Goal: Navigation & Orientation: Find specific page/section

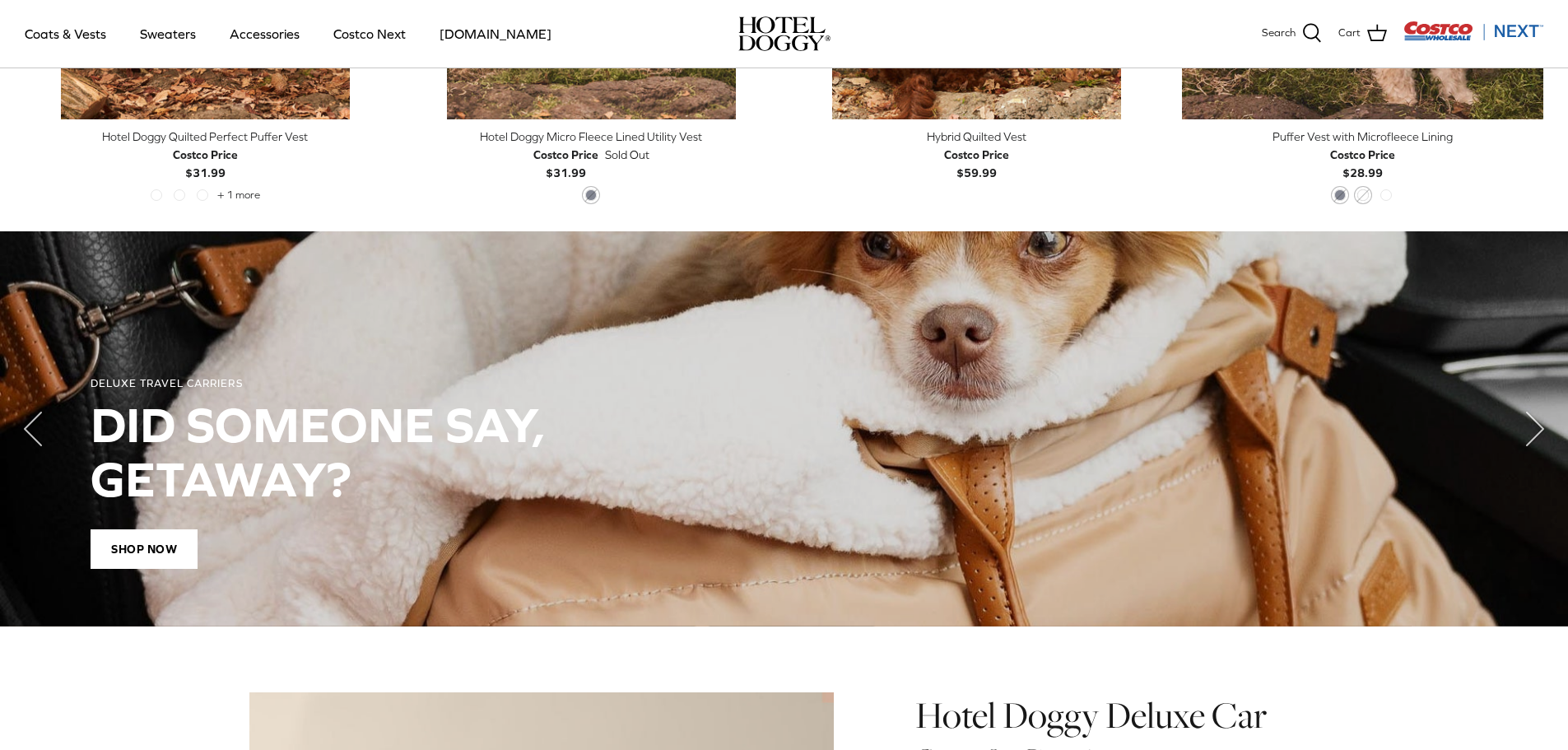
scroll to position [741, 0]
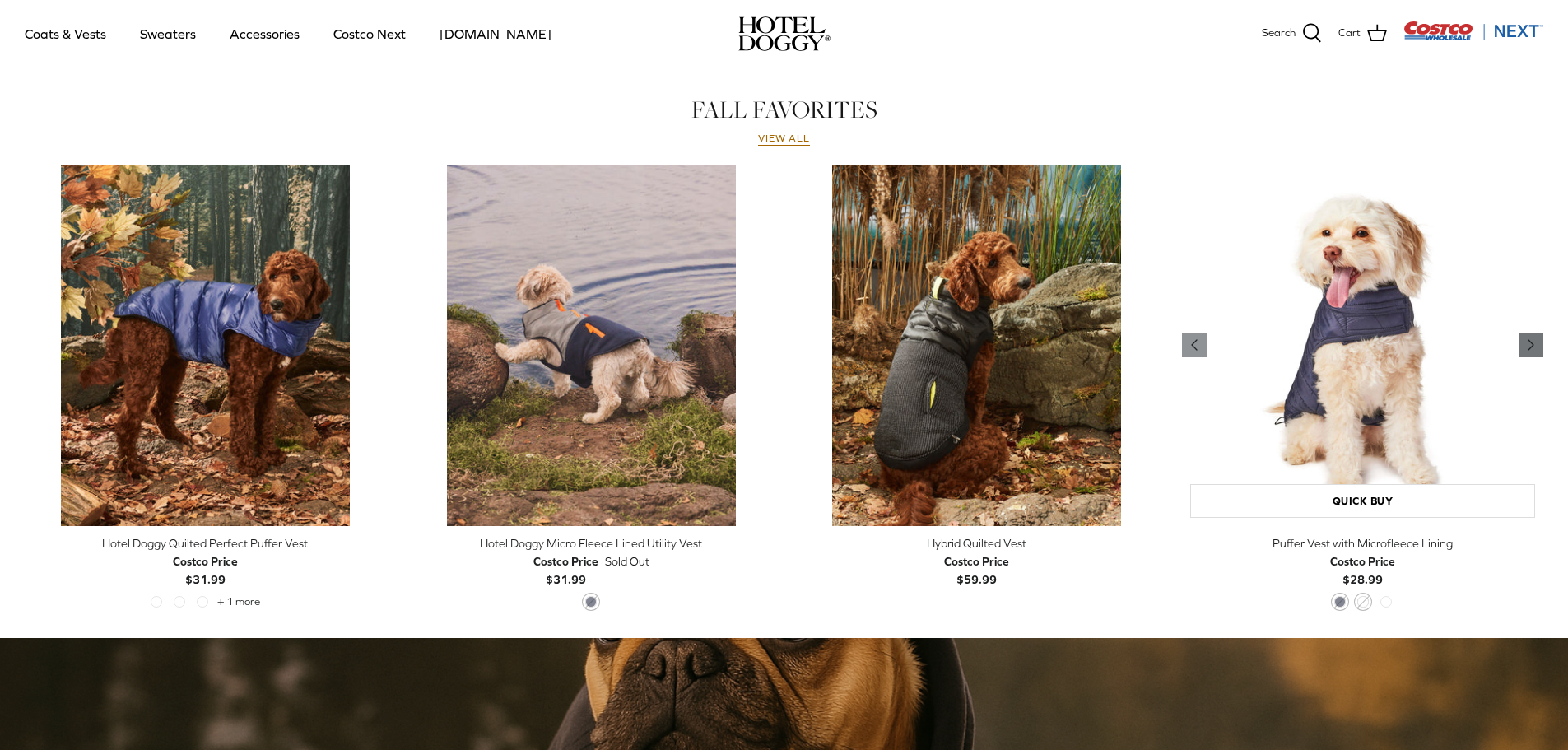
click at [1539, 347] on icon "Right" at bounding box center [1530, 344] width 19 height 19
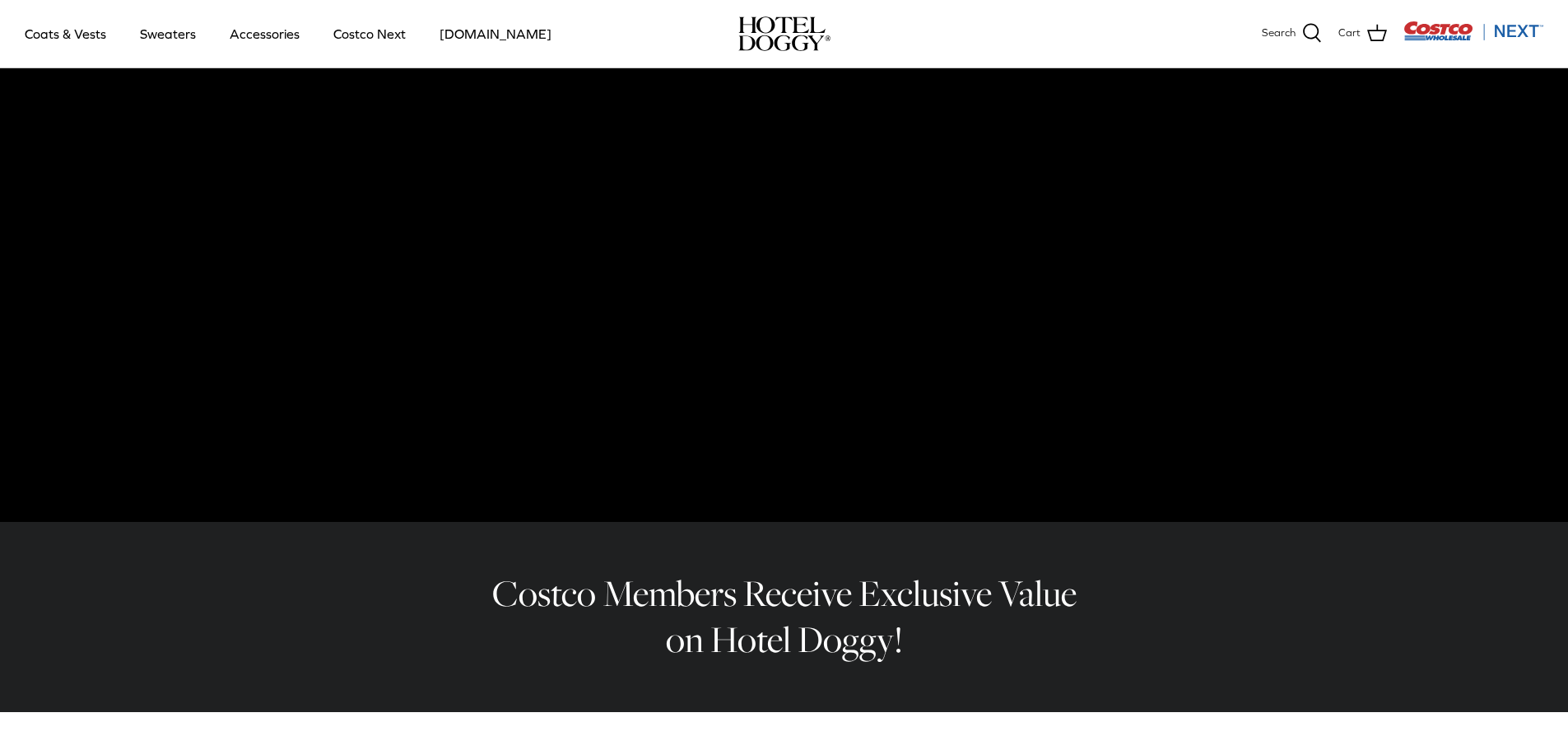
scroll to position [0, 0]
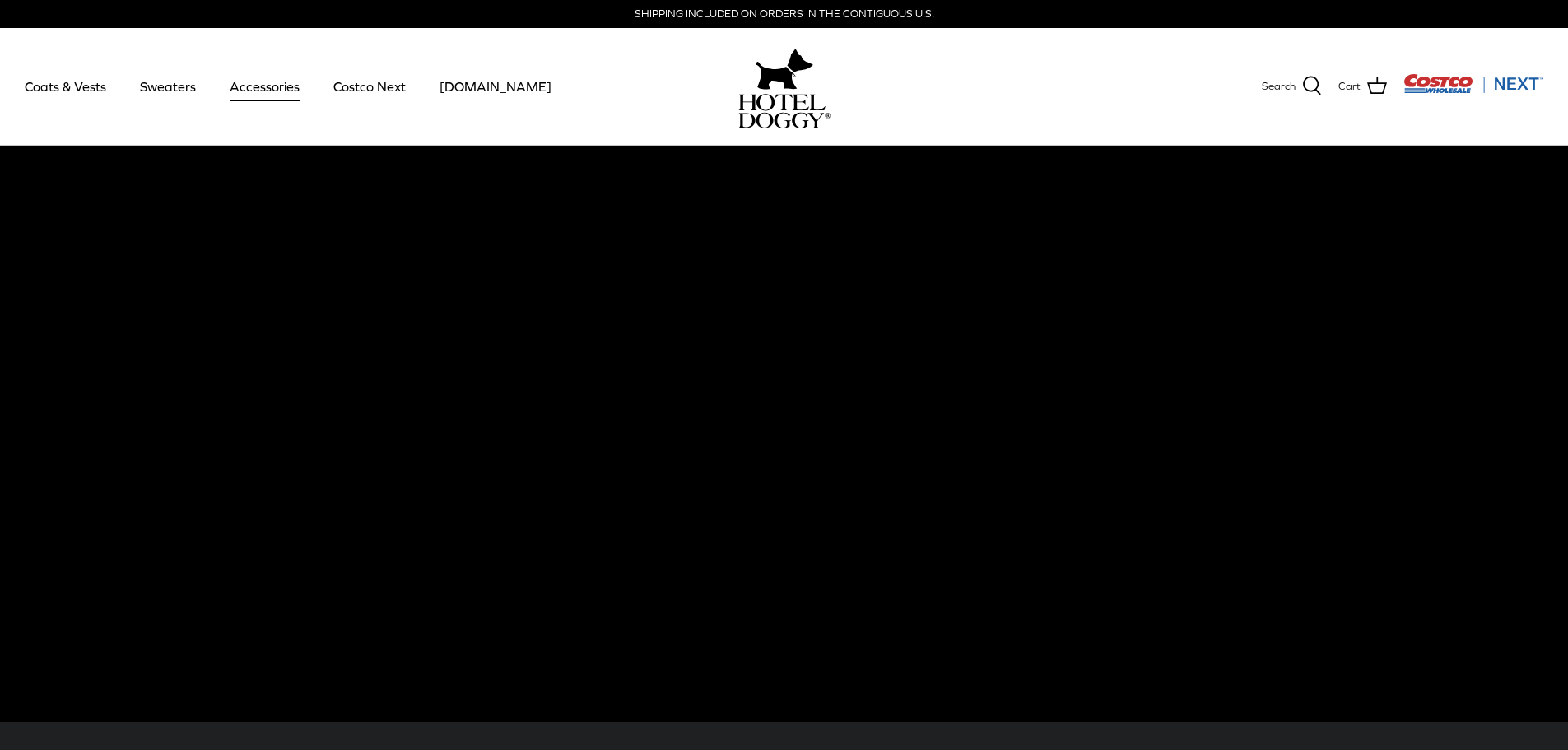
click at [259, 90] on link "Accessories" at bounding box center [264, 86] width 99 height 56
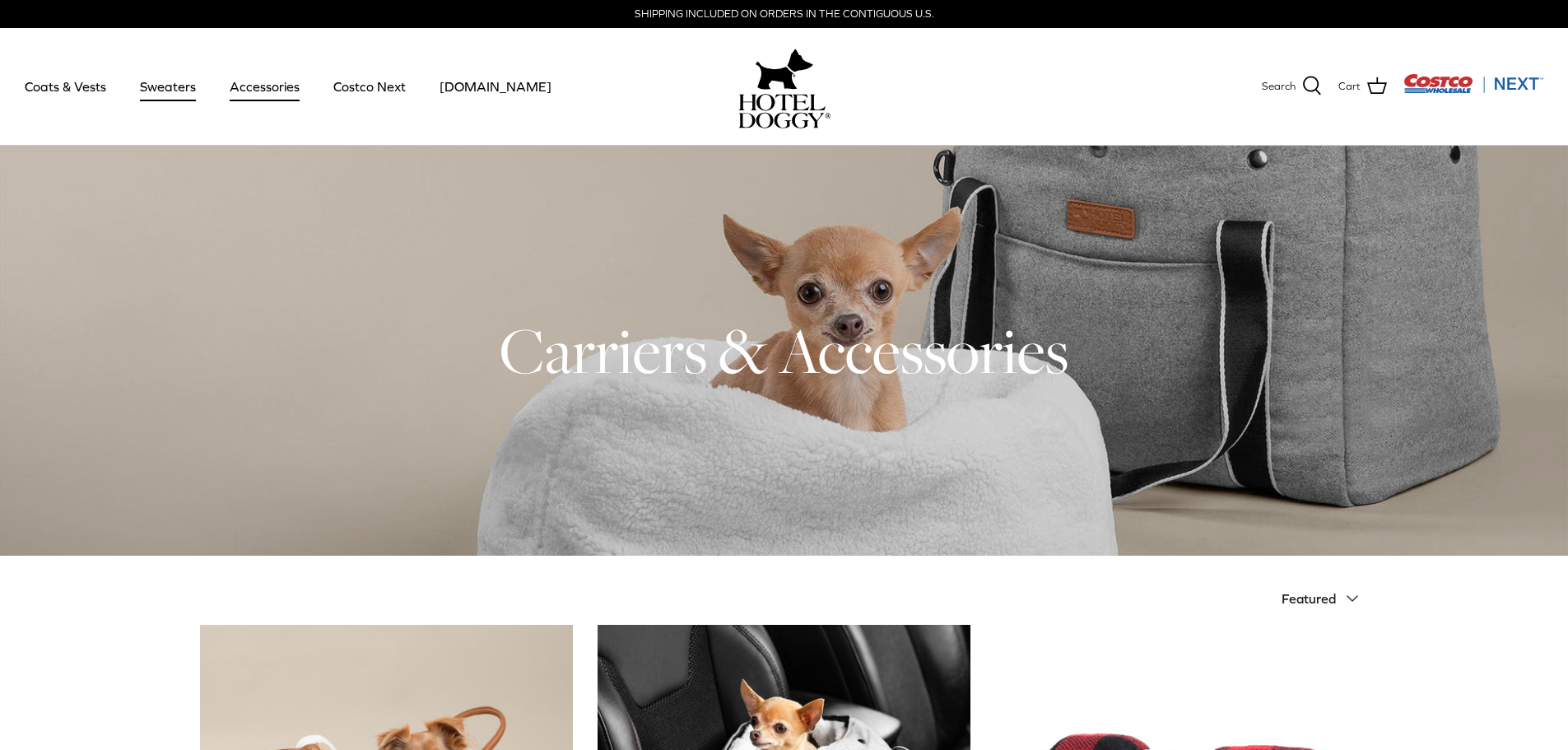
click at [178, 91] on link "Sweaters" at bounding box center [168, 86] width 85 height 56
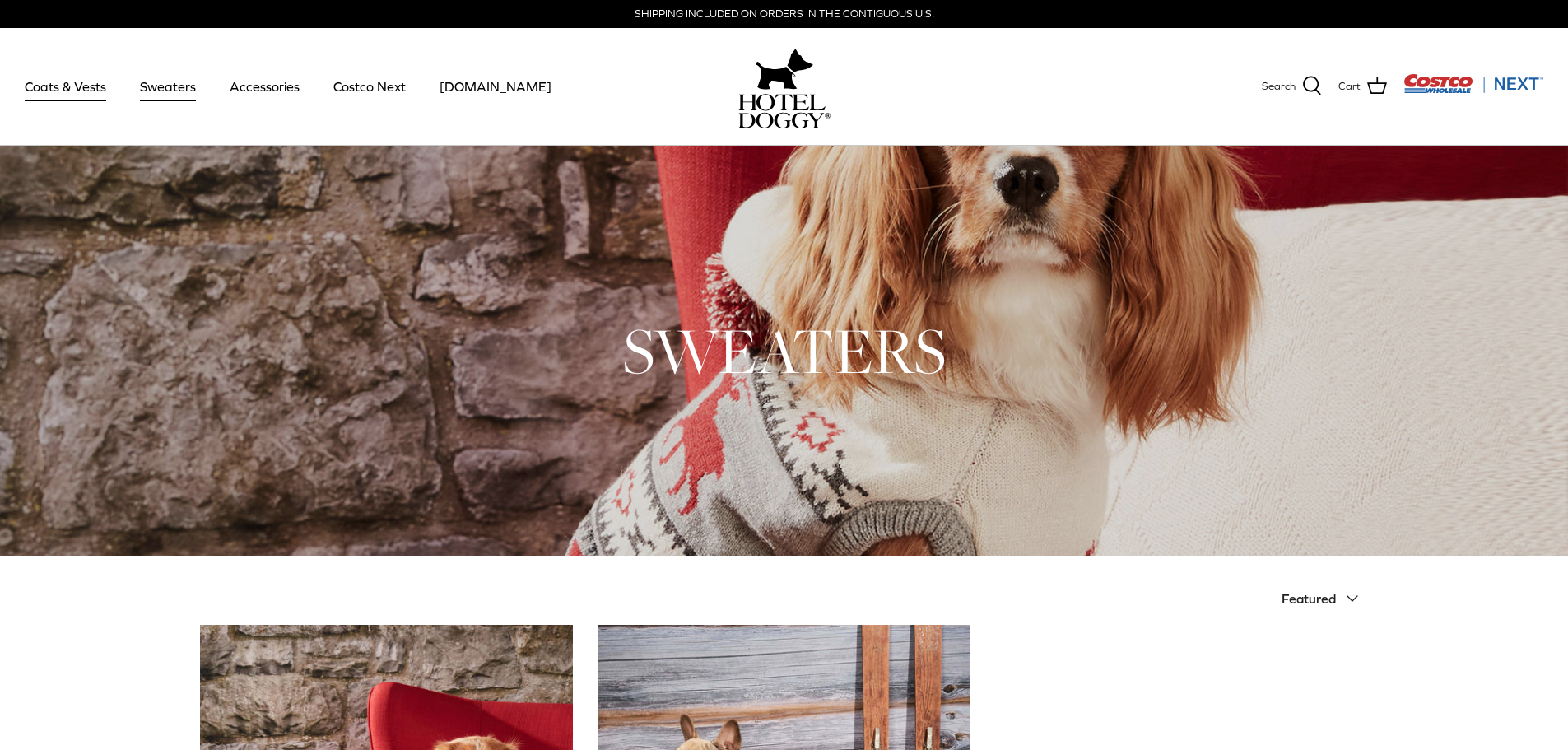
click at [73, 83] on link "Coats & Vests" at bounding box center [66, 86] width 111 height 56
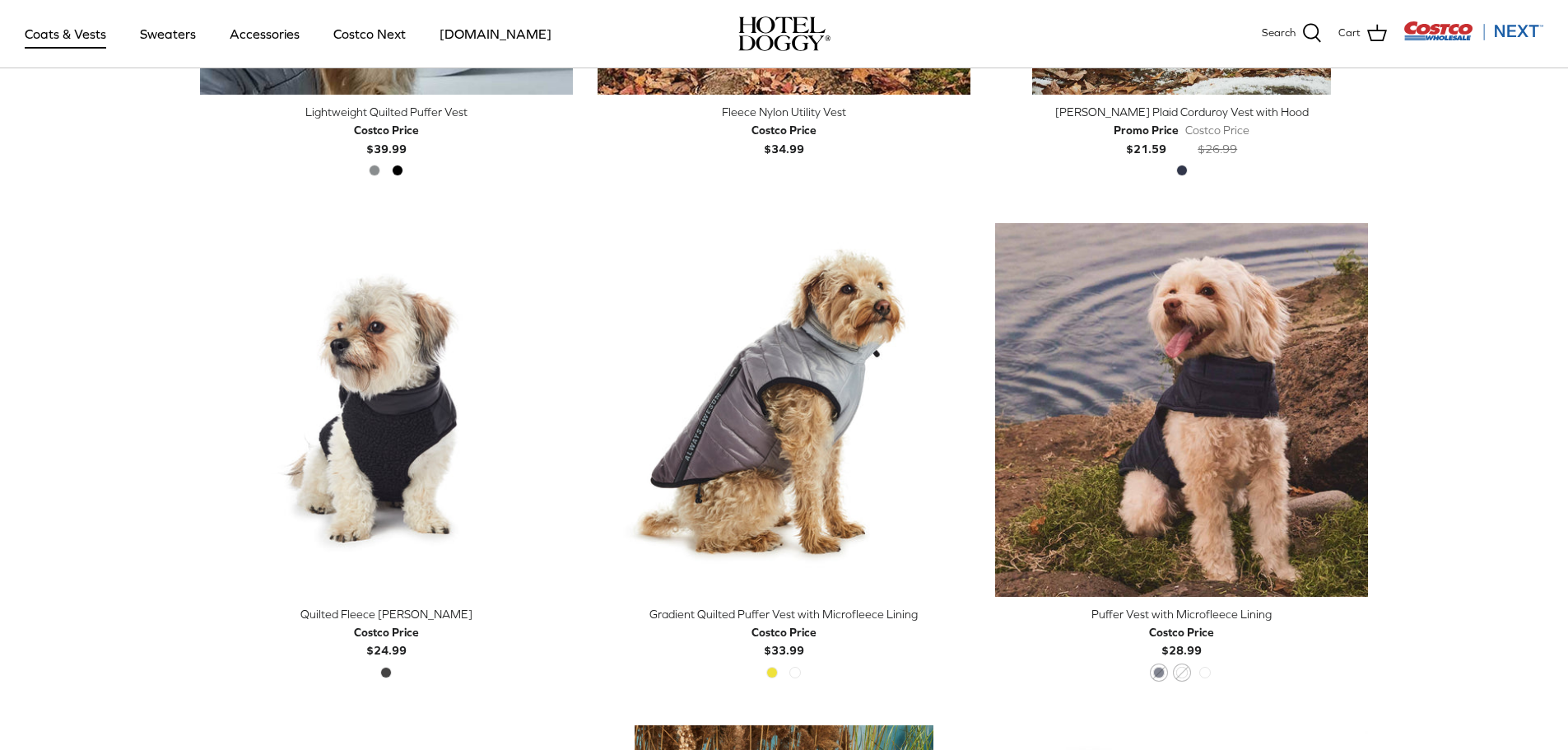
scroll to position [2304, 0]
